Goal: Obtain resource: Download file/media

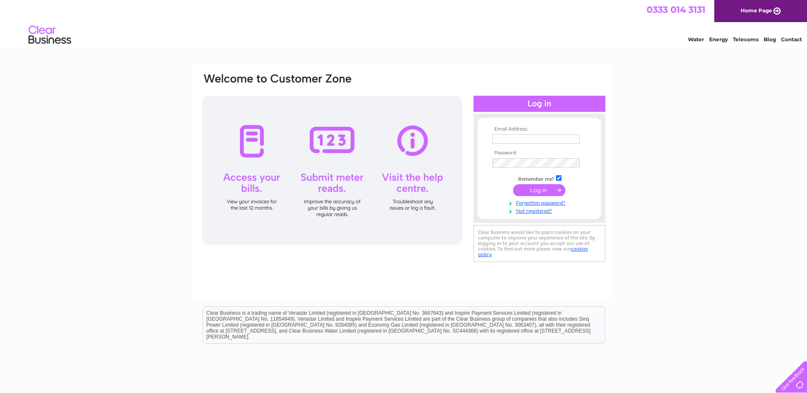
click at [524, 139] on input "text" at bounding box center [536, 138] width 88 height 9
type input "info@cvlane.co.uk"
click at [513, 185] on input "submit" at bounding box center [539, 191] width 52 height 12
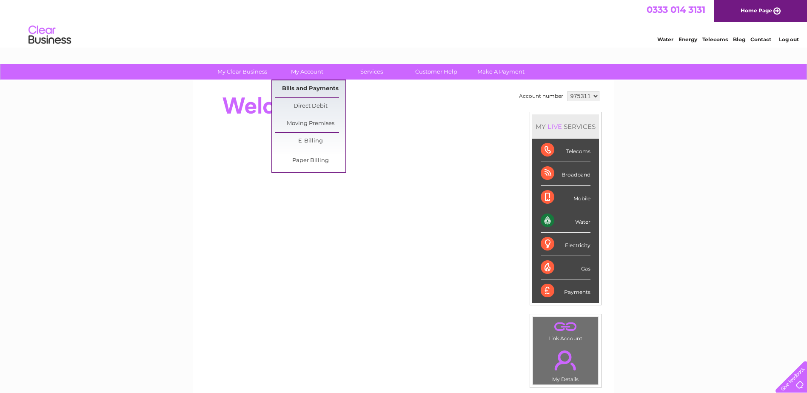
click at [307, 85] on link "Bills and Payments" at bounding box center [310, 88] width 70 height 17
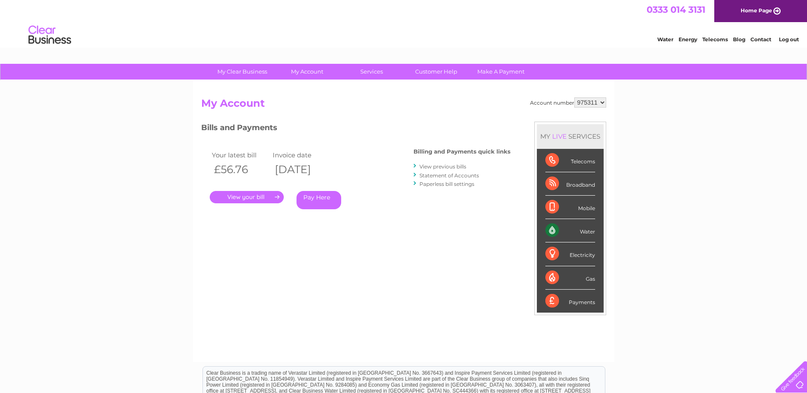
click at [442, 165] on link "View previous bills" at bounding box center [442, 166] width 47 height 6
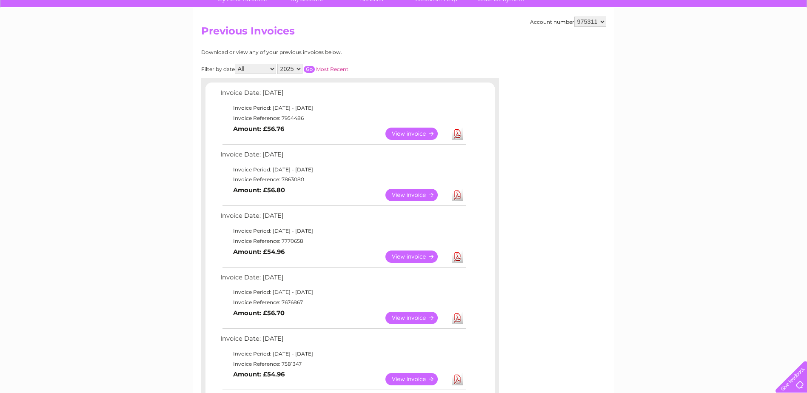
scroll to position [128, 0]
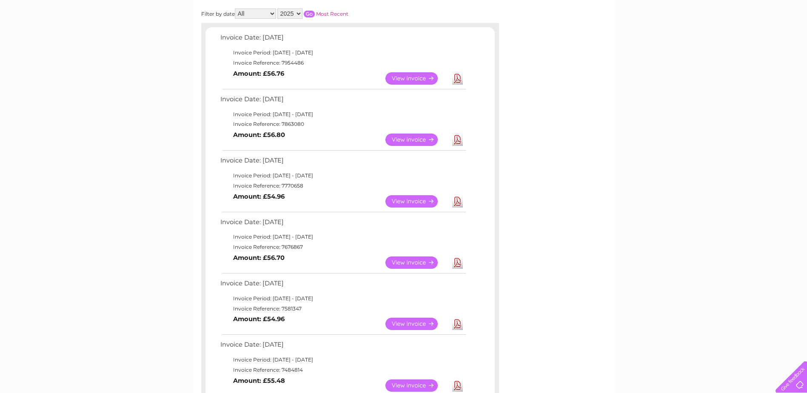
click at [455, 323] on link "Download" at bounding box center [457, 324] width 11 height 12
click at [455, 202] on link "Download" at bounding box center [457, 201] width 11 height 12
click at [460, 140] on link "Download" at bounding box center [457, 140] width 11 height 12
click at [459, 79] on link "Download" at bounding box center [457, 78] width 11 height 12
